Goal: Task Accomplishment & Management: Use online tool/utility

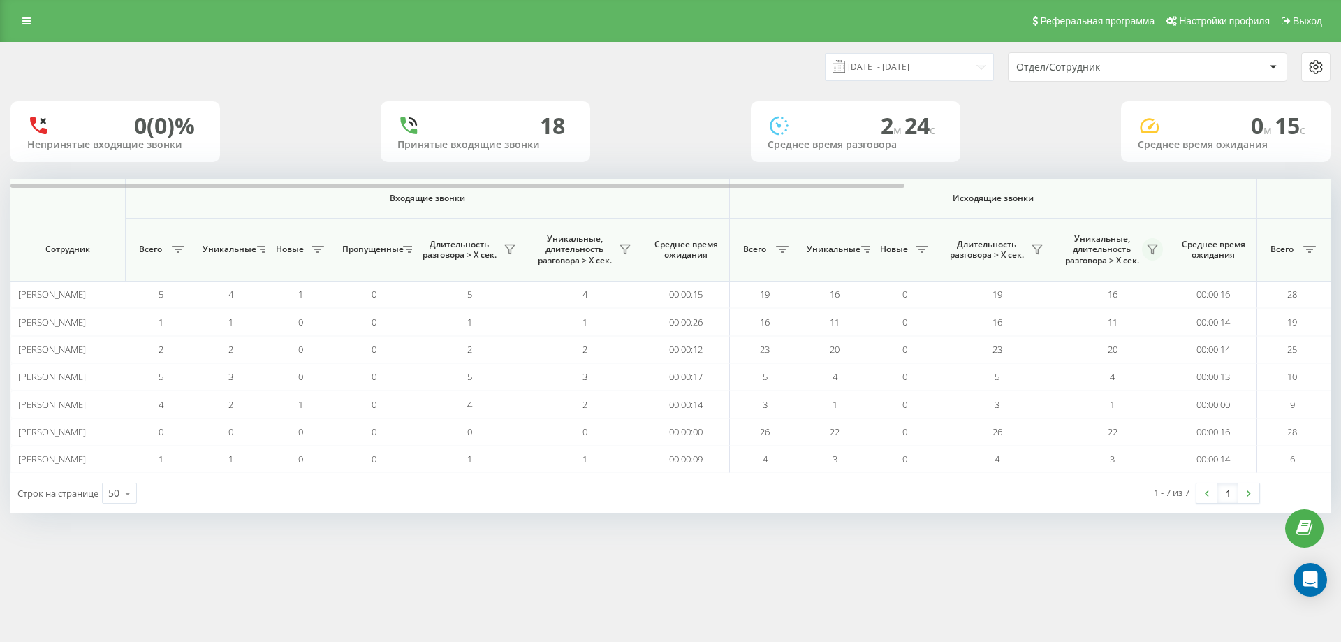
click at [1150, 250] on icon at bounding box center [1152, 249] width 11 height 11
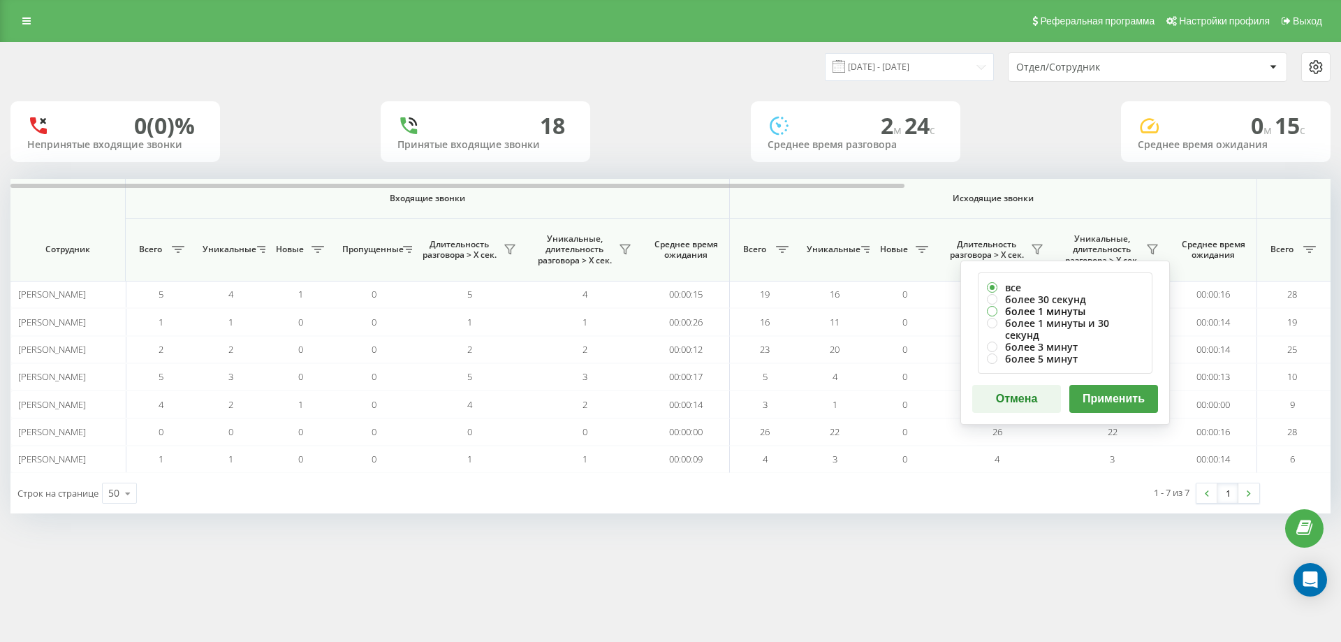
click at [1066, 314] on label "более 1 минуты" at bounding box center [1065, 311] width 156 height 12
radio input "true"
click at [1101, 390] on button "Применить" at bounding box center [1113, 399] width 89 height 28
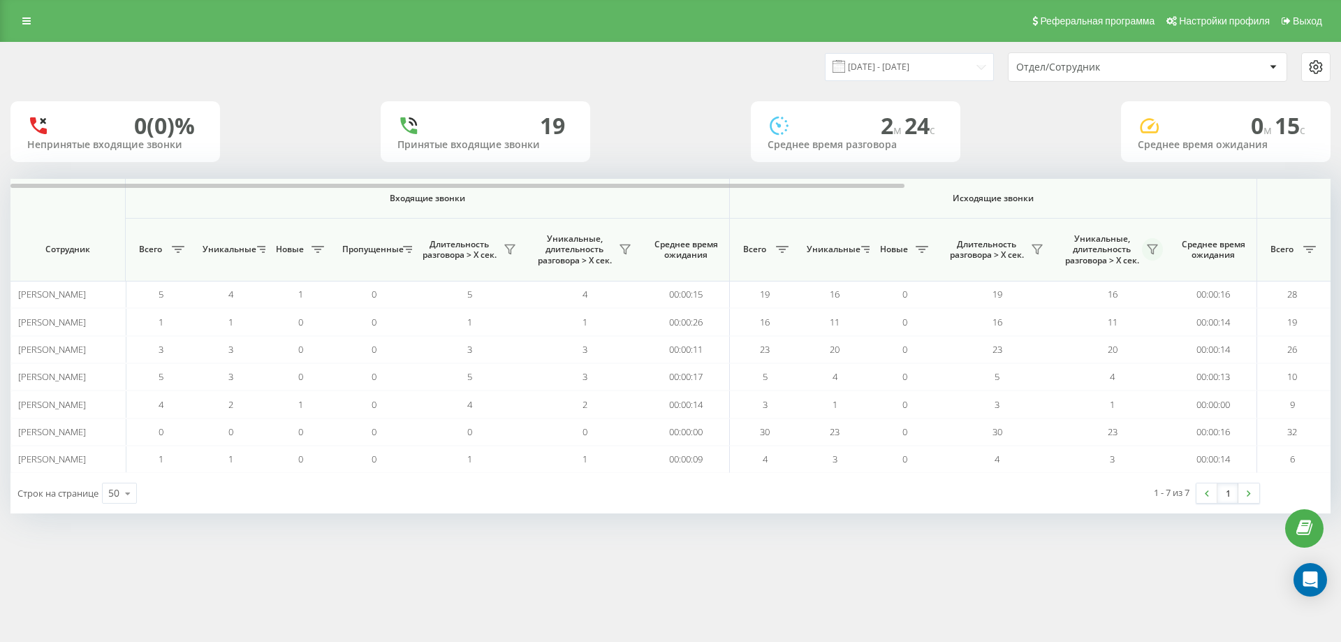
click at [1154, 249] on icon at bounding box center [1152, 249] width 10 height 9
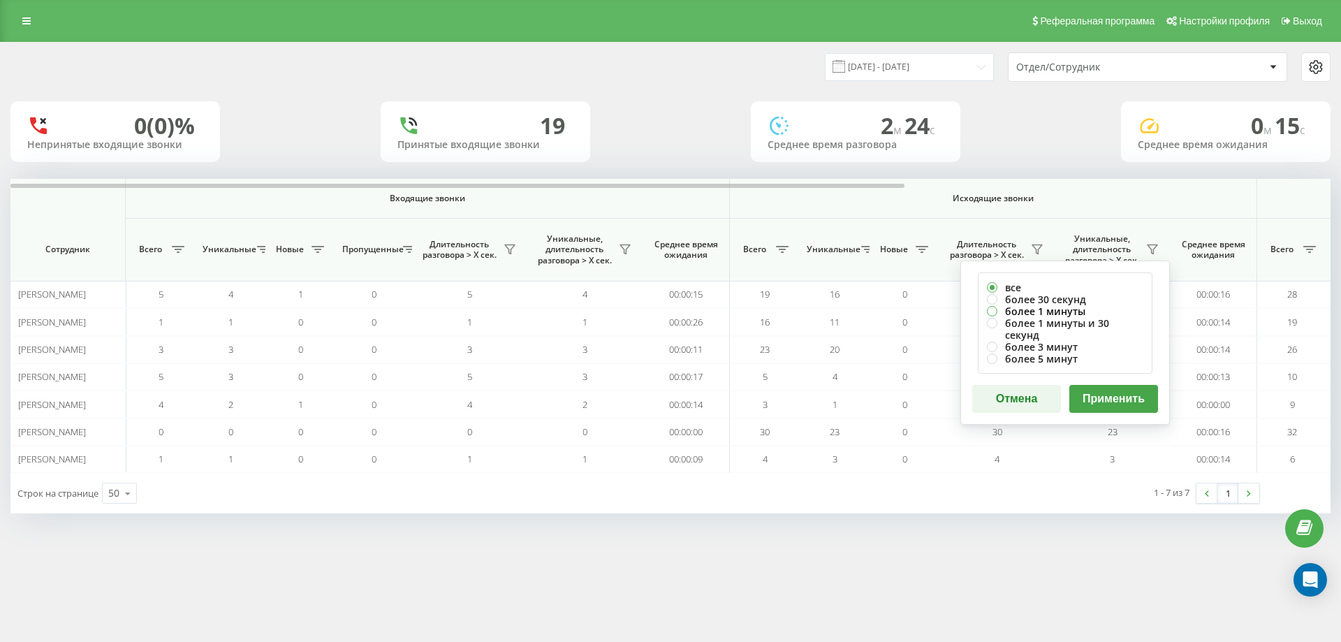
click at [1071, 310] on label "более 1 минуты" at bounding box center [1065, 311] width 156 height 12
radio input "true"
click at [1112, 395] on button "Применить" at bounding box center [1113, 399] width 89 height 28
